Goal: Transaction & Acquisition: Purchase product/service

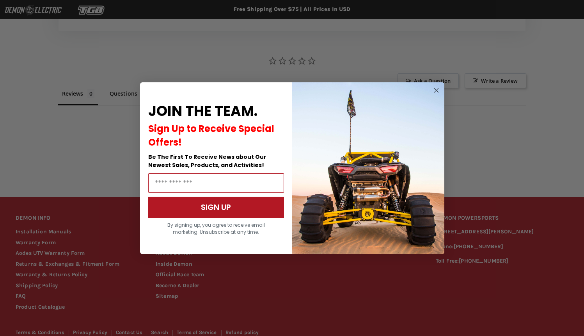
scroll to position [357, 0]
